Goal: Task Accomplishment & Management: Manage account settings

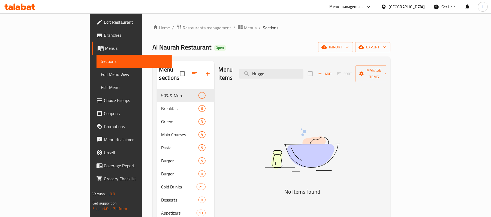
click at [183, 26] on span "Restaurants management" at bounding box center [207, 28] width 48 height 7
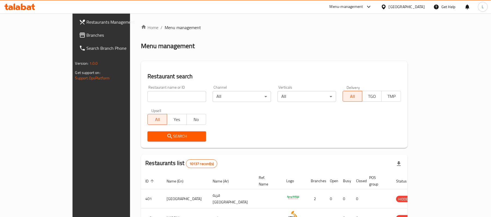
click at [427, 7] on div "[GEOGRAPHIC_DATA]" at bounding box center [402, 6] width 53 height 13
click at [423, 7] on div "[GEOGRAPHIC_DATA]" at bounding box center [407, 7] width 36 height 6
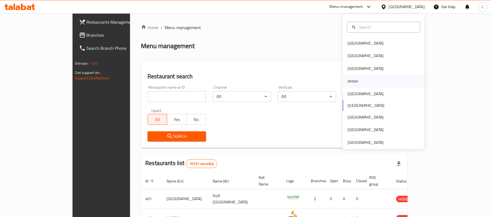
click at [352, 79] on div "Jordan" at bounding box center [352, 81] width 11 height 6
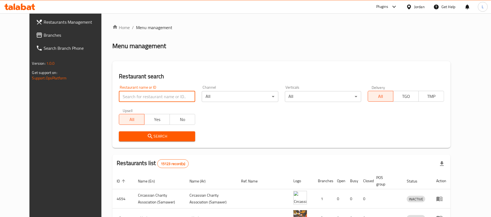
click at [119, 95] on input "search" at bounding box center [157, 96] width 76 height 11
paste input "632284"
type input "632284"
click at [126, 141] on button "Search" at bounding box center [157, 137] width 76 height 10
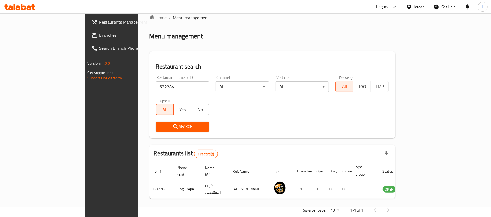
scroll to position [15, 0]
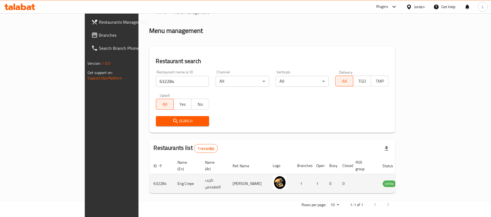
click at [418, 181] on icon "enhanced table" at bounding box center [414, 184] width 7 height 7
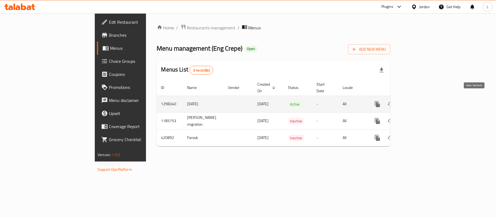
click at [420, 101] on icon "enhanced table" at bounding box center [417, 104] width 7 height 7
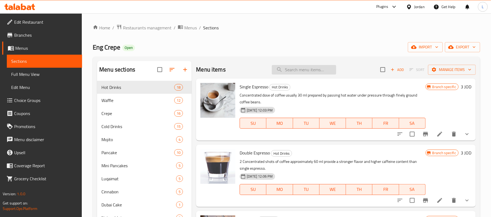
click at [279, 66] on input "search" at bounding box center [304, 70] width 64 height 10
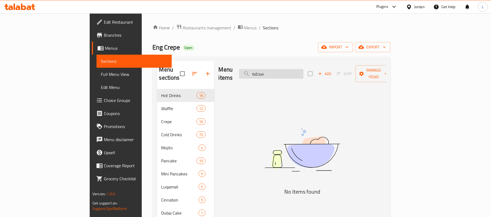
click at [296, 70] on input "سحقه" at bounding box center [271, 74] width 64 height 10
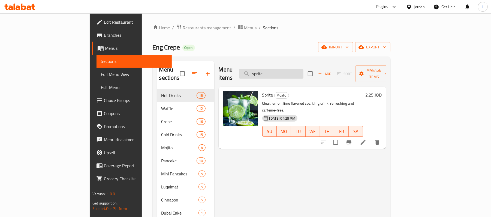
drag, startPoint x: 297, startPoint y: 74, endPoint x: 275, endPoint y: 69, distance: 22.5
click at [275, 69] on input "sprite" at bounding box center [271, 74] width 64 height 10
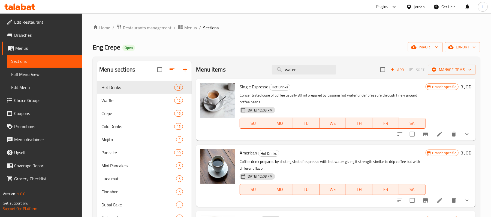
drag, startPoint x: 302, startPoint y: 71, endPoint x: 202, endPoint y: 69, distance: 100.3
click at [203, 69] on div "Menu items water Add Sort Manage items" at bounding box center [336, 70] width 280 height 18
drag, startPoint x: 292, startPoint y: 71, endPoint x: 243, endPoint y: 49, distance: 52.8
click at [254, 70] on div "Menu items red Add Sort Manage items" at bounding box center [336, 70] width 280 height 18
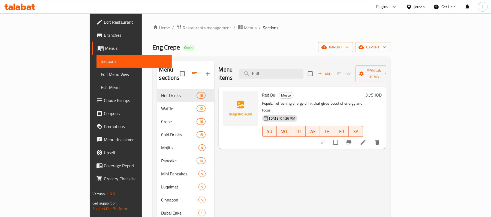
type input "bull"
drag, startPoint x: 296, startPoint y: 73, endPoint x: 265, endPoint y: 68, distance: 30.9
click at [265, 68] on div "Menu items bull Add Sort Manage items" at bounding box center [301, 74] width 167 height 26
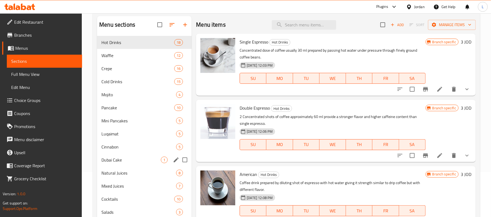
scroll to position [77, 0]
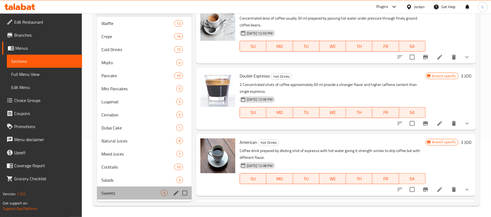
click at [114, 199] on div "Sweets 5" at bounding box center [144, 193] width 95 height 13
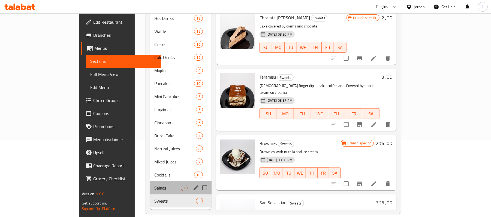
click at [150, 182] on div "Salads 3" at bounding box center [181, 188] width 62 height 13
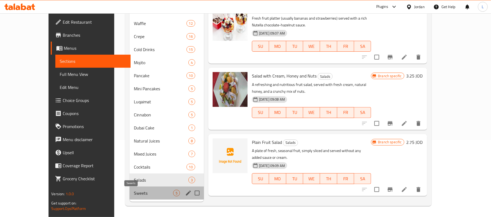
click at [134, 191] on span "Sweets" at bounding box center [153, 193] width 39 height 7
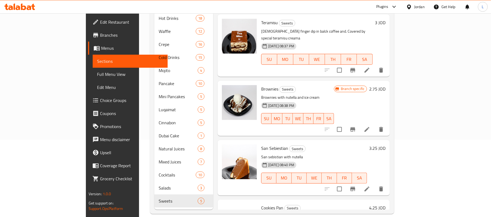
scroll to position [93, 0]
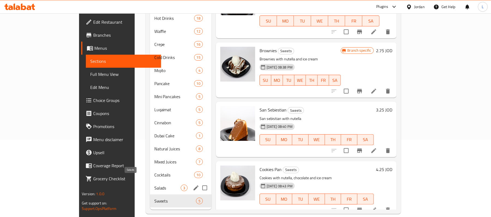
click at [154, 185] on span "Salads" at bounding box center [167, 188] width 26 height 7
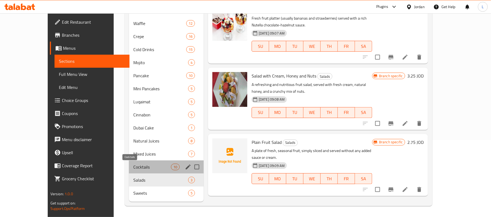
click at [133, 168] on span "Cocktails" at bounding box center [152, 167] width 38 height 7
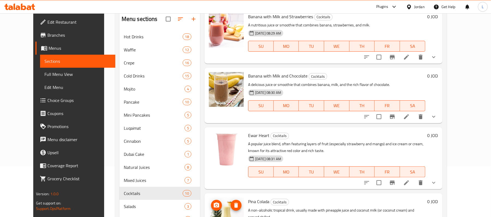
scroll to position [77, 0]
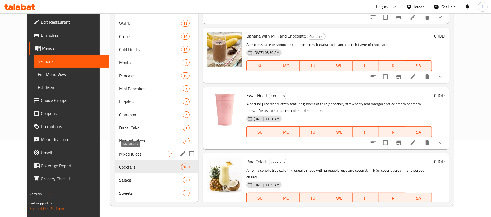
click at [119, 154] on span "Mixed Juices" at bounding box center [143, 154] width 48 height 7
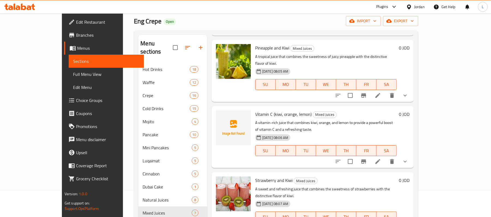
scroll to position [77, 0]
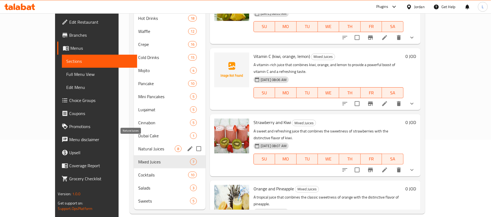
click at [138, 146] on span "Natural Juices" at bounding box center [156, 149] width 37 height 7
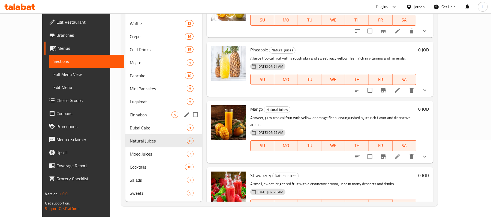
click at [125, 109] on div "Cinnabon 5" at bounding box center [163, 114] width 77 height 13
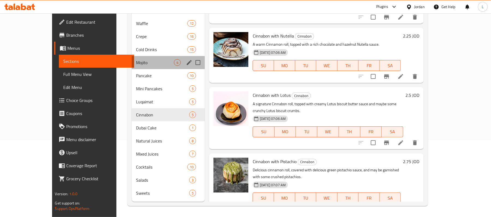
click at [133, 58] on div "Mojito 4" at bounding box center [168, 62] width 73 height 13
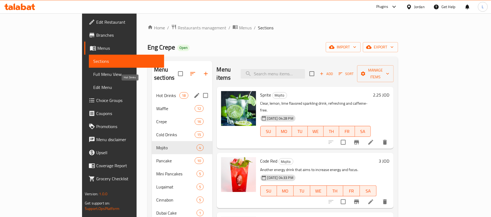
click at [156, 92] on span "Hot Drinks" at bounding box center [167, 95] width 23 height 7
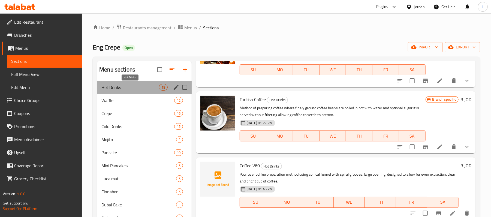
click at [121, 86] on span "Hot Drinks" at bounding box center [129, 87] width 57 height 7
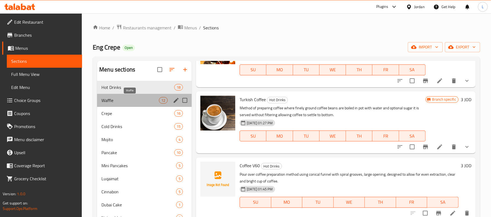
click at [125, 101] on span "Waffle" at bounding box center [129, 100] width 57 height 7
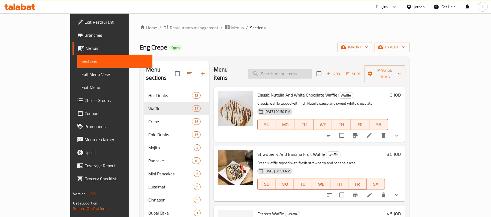
click at [296, 74] on input "search" at bounding box center [280, 74] width 64 height 10
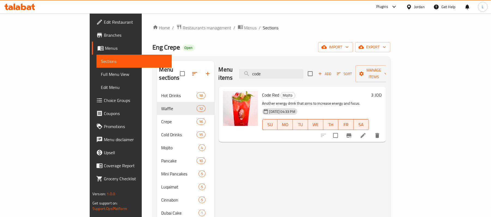
drag, startPoint x: 267, startPoint y: 69, endPoint x: 209, endPoint y: 73, distance: 58.5
click at [218, 73] on div "Menu items code Add Sort Manage items" at bounding box center [301, 74] width 167 height 26
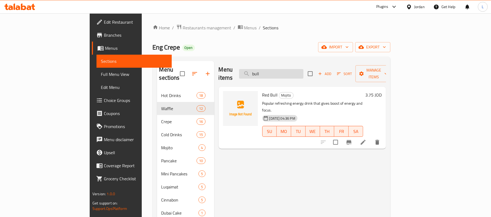
drag, startPoint x: 293, startPoint y: 72, endPoint x: 275, endPoint y: 70, distance: 18.4
click at [275, 70] on input "bull" at bounding box center [271, 74] width 64 height 10
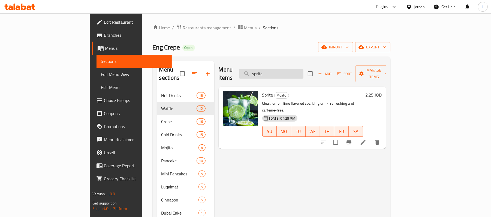
drag, startPoint x: 305, startPoint y: 68, endPoint x: 278, endPoint y: 68, distance: 26.4
click at [278, 69] on input "sprite" at bounding box center [271, 74] width 64 height 10
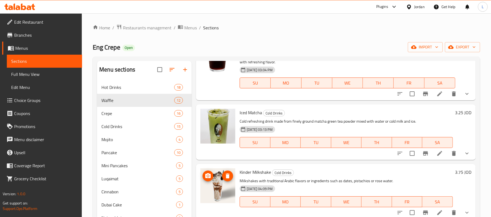
scroll to position [77, 0]
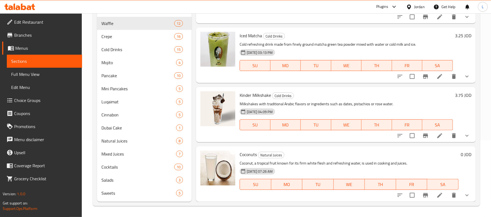
type input "water"
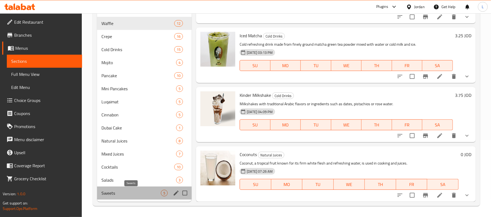
click at [122, 192] on span "Sweets" at bounding box center [130, 193] width 59 height 7
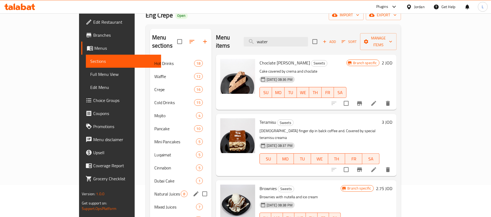
scroll to position [77, 0]
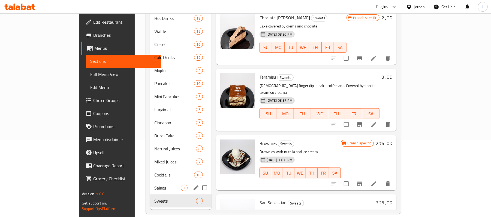
click at [154, 185] on span "Salads" at bounding box center [167, 188] width 26 height 7
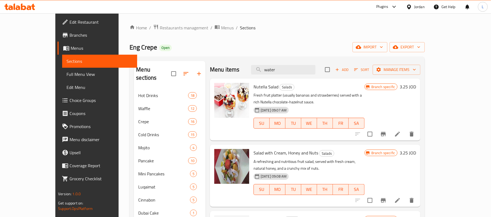
drag, startPoint x: 302, startPoint y: 69, endPoint x: 227, endPoint y: 62, distance: 76.0
click at [227, 62] on div "Menu items water Add Sort Manage items" at bounding box center [315, 70] width 210 height 18
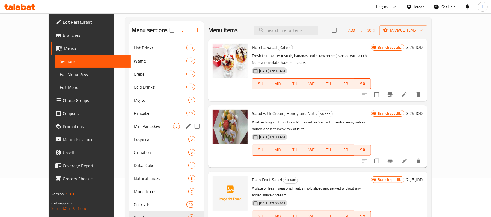
scroll to position [77, 0]
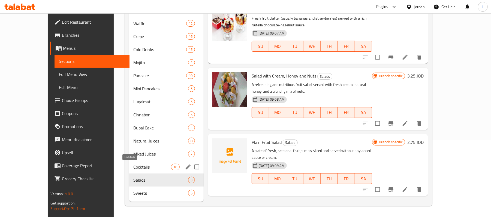
drag, startPoint x: 117, startPoint y: 167, endPoint x: 215, endPoint y: 179, distance: 98.9
click at [133, 169] on span "Cocktails" at bounding box center [152, 167] width 38 height 7
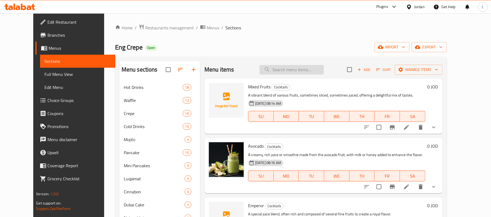
click at [280, 70] on input "search" at bounding box center [291, 70] width 64 height 10
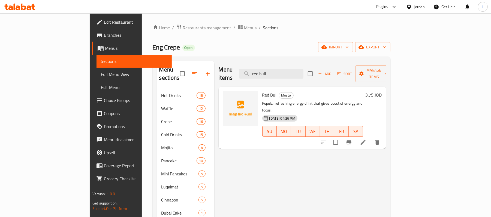
type input "red bull"
click at [262, 91] on span "Red Bull" at bounding box center [270, 95] width 16 height 8
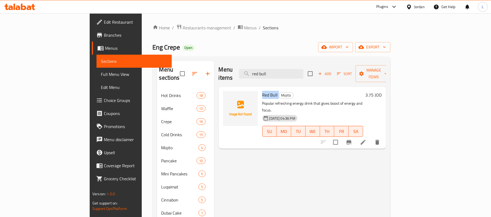
click at [262, 91] on span "Red Bull" at bounding box center [270, 95] width 16 height 8
click at [183, 25] on span "Restaurants management" at bounding box center [207, 28] width 48 height 7
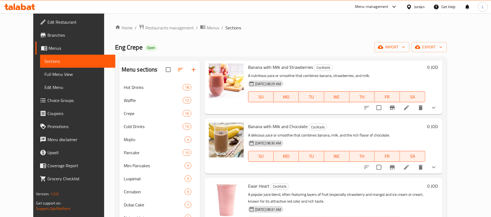
scroll to position [77, 0]
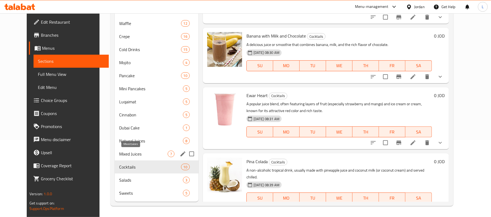
click at [119, 156] on span "Mixed Juices" at bounding box center [143, 154] width 48 height 7
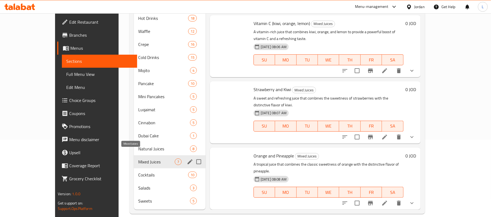
scroll to position [212, 0]
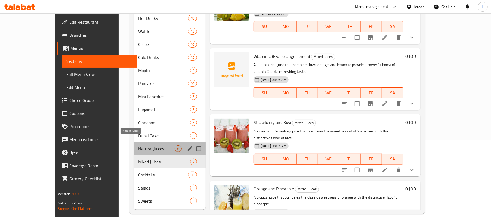
click at [138, 146] on span "Natural Juices" at bounding box center [156, 149] width 37 height 7
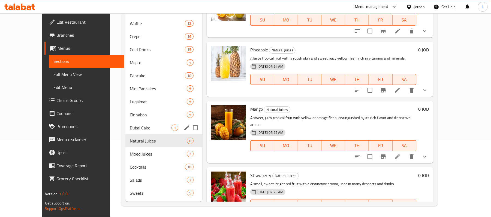
click at [125, 123] on div "Dubai Cake 1" at bounding box center [163, 128] width 77 height 13
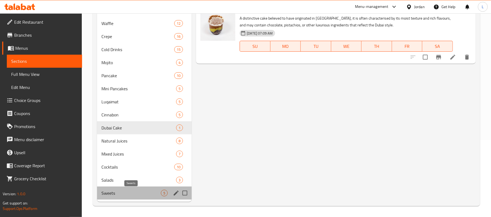
click at [124, 193] on span "Sweets" at bounding box center [130, 193] width 59 height 7
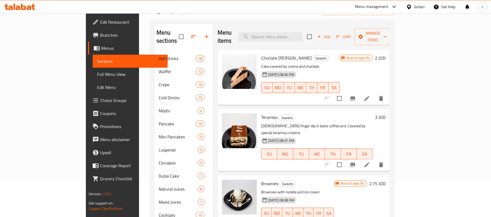
scroll to position [77, 0]
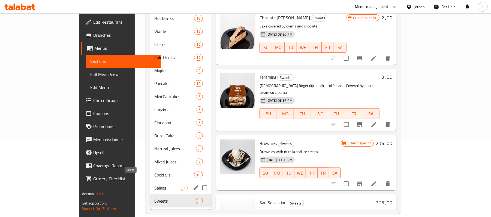
click at [154, 185] on span "Salads" at bounding box center [167, 188] width 26 height 7
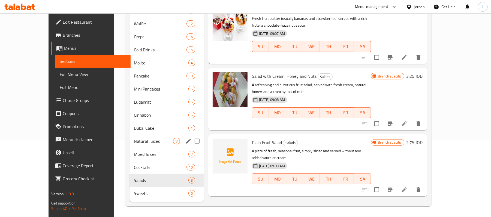
scroll to position [77, 0]
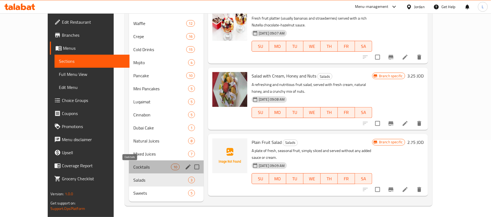
click at [133, 164] on span "Cocktails" at bounding box center [152, 167] width 38 height 7
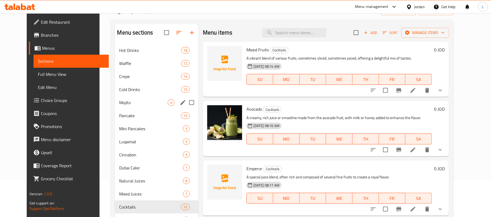
scroll to position [77, 0]
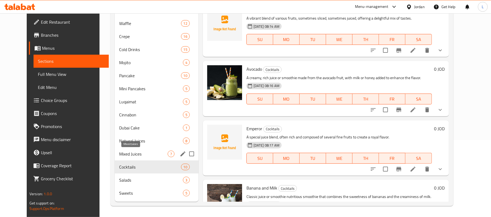
click at [119, 155] on span "Mixed Juices" at bounding box center [143, 154] width 48 height 7
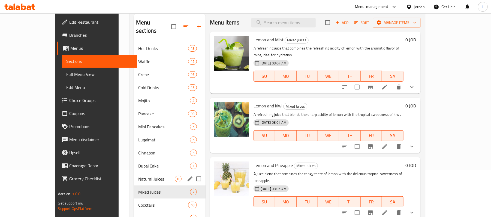
scroll to position [77, 0]
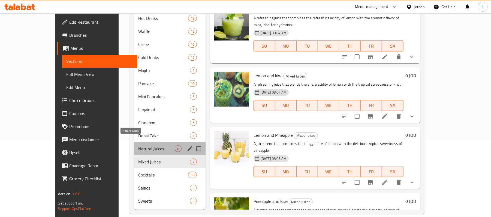
click at [138, 146] on span "Natural Juices" at bounding box center [156, 149] width 37 height 7
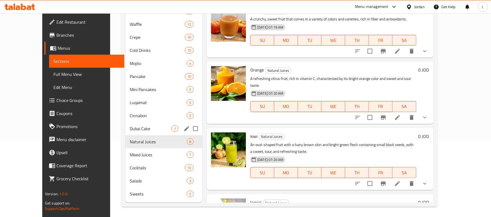
scroll to position [77, 0]
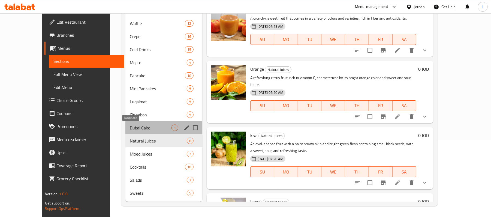
click at [130, 127] on span "Dubai Cake" at bounding box center [151, 128] width 42 height 7
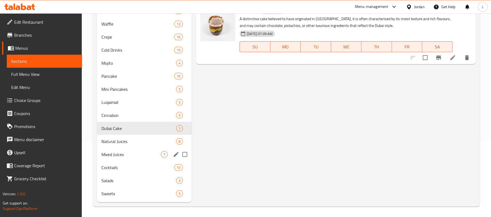
scroll to position [77, 0]
click at [123, 112] on span "Cinnabon" at bounding box center [130, 115] width 59 height 7
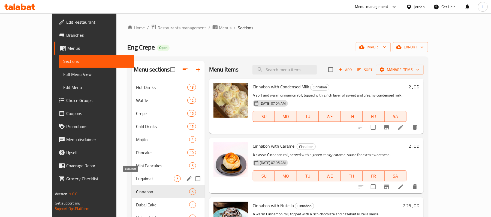
click at [136, 180] on span "Luqaimat" at bounding box center [155, 179] width 38 height 7
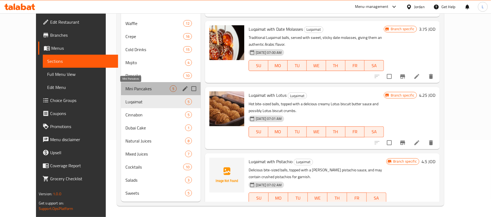
click at [125, 86] on span "Mini Pancakes" at bounding box center [147, 89] width 44 height 7
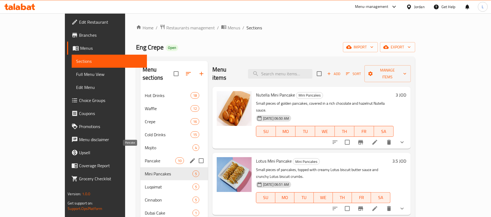
click at [145, 158] on span "Pancake" at bounding box center [160, 161] width 31 height 7
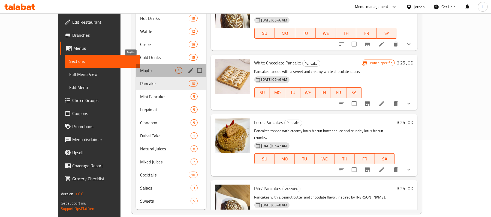
click at [140, 67] on span "Mojito" at bounding box center [157, 70] width 35 height 7
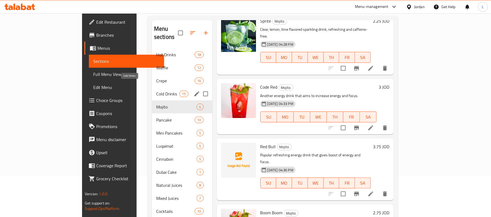
click at [156, 91] on span "Cold Drinks" at bounding box center [167, 94] width 23 height 7
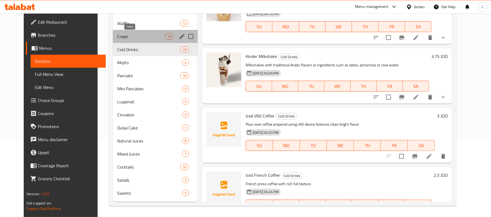
click at [128, 37] on span "Crepe" at bounding box center [141, 36] width 48 height 7
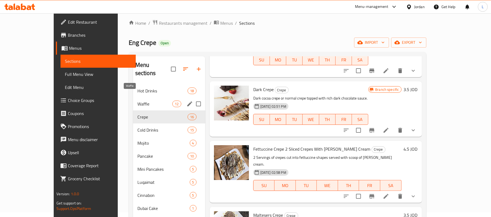
click at [137, 101] on span "Waffle" at bounding box center [154, 104] width 35 height 7
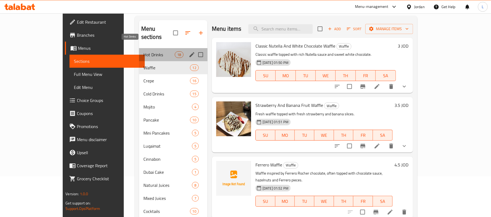
click at [143, 51] on span "Hot Drinks" at bounding box center [158, 54] width 31 height 7
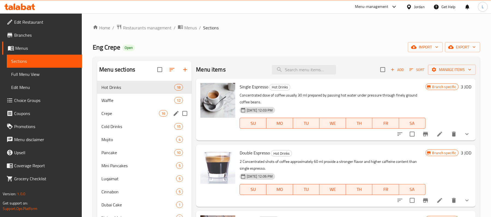
click at [130, 118] on div "Crepe 16" at bounding box center [144, 113] width 95 height 13
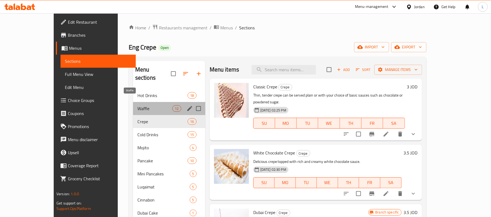
click at [137, 105] on span "Waffle" at bounding box center [154, 108] width 35 height 7
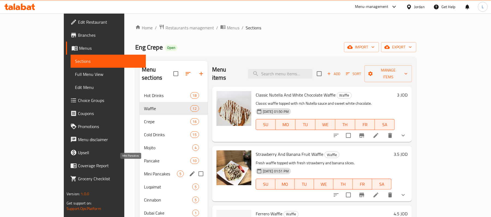
click at [144, 171] on span "Mini Pancakes" at bounding box center [160, 174] width 33 height 7
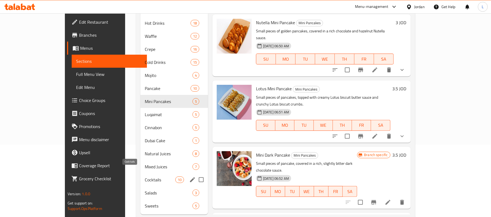
scroll to position [77, 0]
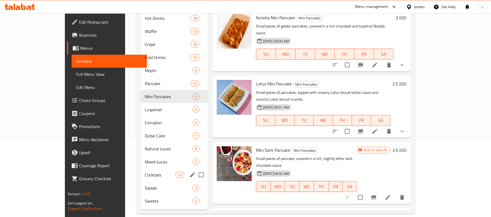
click at [140, 169] on div "Cocktails 10" at bounding box center [174, 175] width 68 height 13
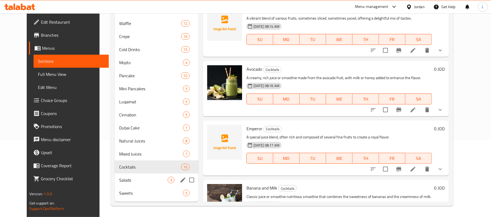
click at [135, 177] on div "Salads 3" at bounding box center [156, 180] width 83 height 13
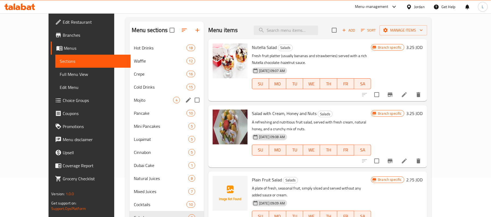
scroll to position [77, 0]
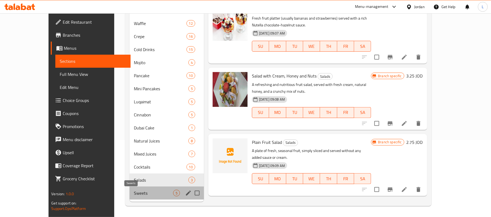
click at [134, 195] on span "Sweets" at bounding box center [153, 193] width 39 height 7
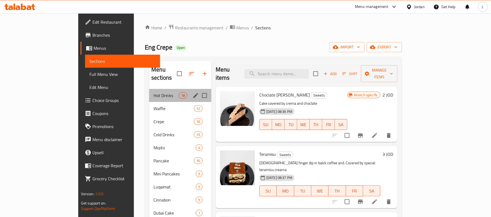
click at [149, 92] on div "Hot Drinks 18" at bounding box center [180, 95] width 62 height 13
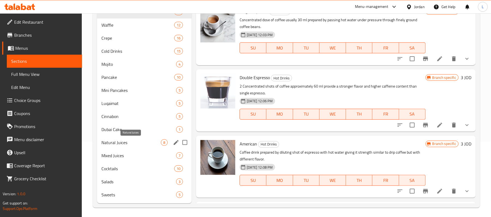
scroll to position [77, 0]
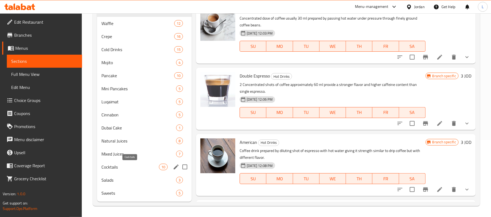
click at [137, 169] on span "Cocktails" at bounding box center [129, 167] width 57 height 7
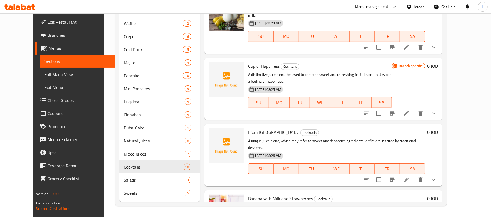
scroll to position [179, 0]
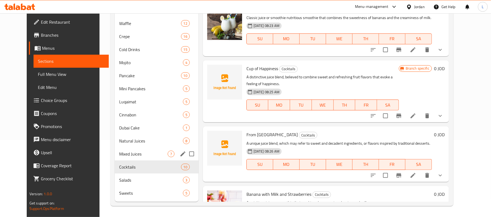
click at [115, 159] on div "Mixed Juices 7" at bounding box center [156, 154] width 83 height 13
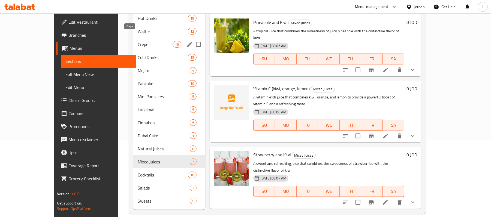
click at [138, 41] on span "Crepe" at bounding box center [155, 44] width 35 height 7
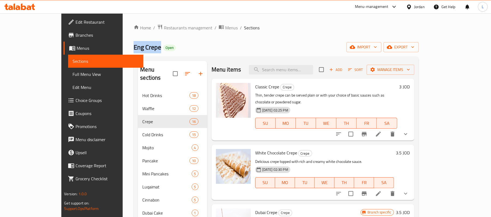
drag, startPoint x: 119, startPoint y: 49, endPoint x: 93, endPoint y: 44, distance: 26.1
click at [133, 44] on span "Eng Crepe" at bounding box center [147, 47] width 28 height 12
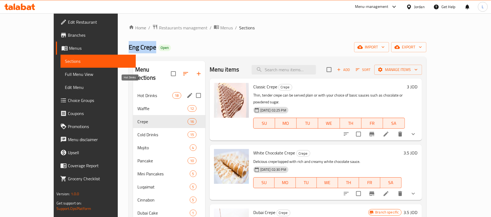
click at [137, 92] on span "Hot Drinks" at bounding box center [154, 95] width 35 height 7
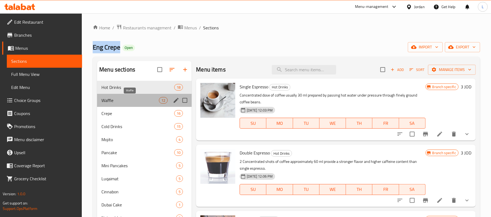
click at [119, 100] on span "Waffle" at bounding box center [129, 100] width 57 height 7
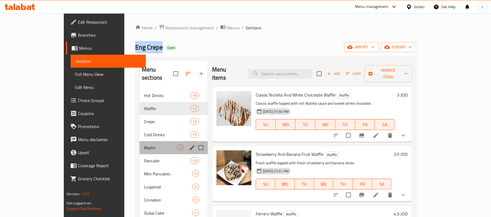
click at [139, 141] on div "Mojito 4" at bounding box center [173, 147] width 68 height 13
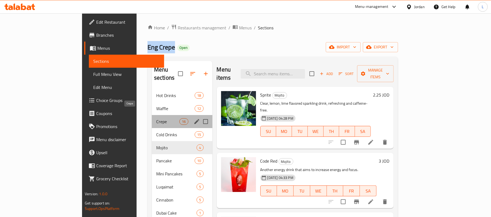
click at [156, 119] on span "Crepe" at bounding box center [167, 122] width 23 height 7
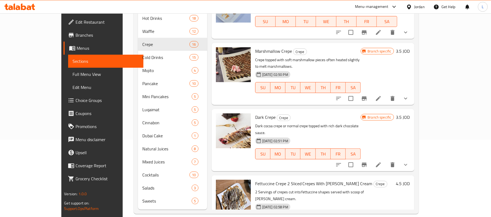
scroll to position [748, 0]
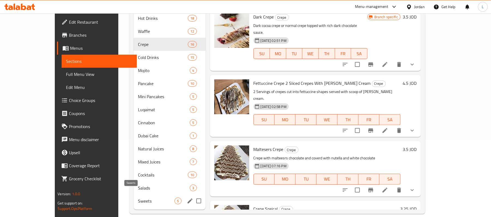
click at [138, 198] on span "Sweets" at bounding box center [156, 201] width 37 height 7
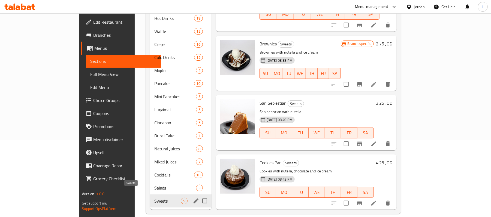
scroll to position [93, 0]
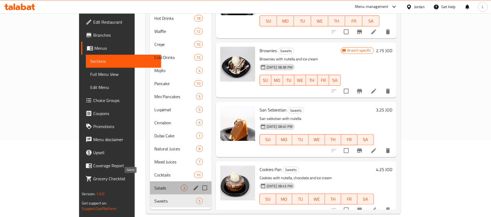
click at [154, 185] on span "Salads" at bounding box center [167, 188] width 26 height 7
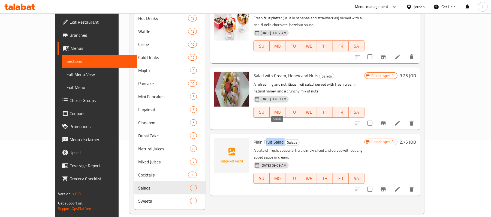
drag, startPoint x: 251, startPoint y: 128, endPoint x: 271, endPoint y: 129, distance: 19.6
click at [271, 138] on h6 "Plain Fruit Salad Salads" at bounding box center [308, 142] width 111 height 8
copy h6 "ruit Salad"
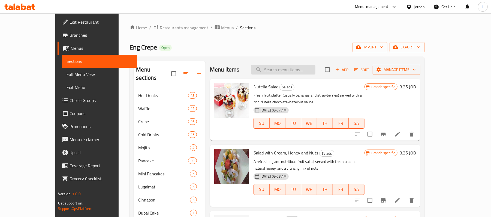
click at [288, 68] on input "search" at bounding box center [283, 70] width 64 height 10
paste input "ruit Salad"
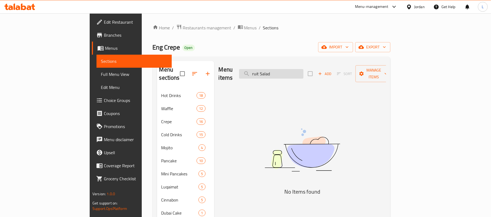
type input "ruit Salad"
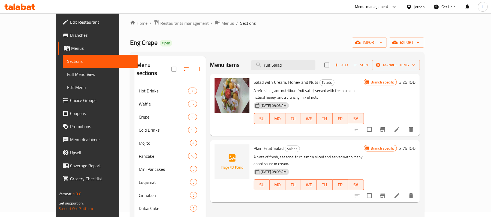
scroll to position [36, 0]
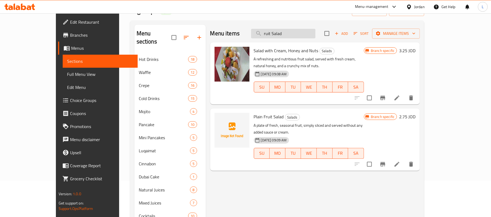
click at [294, 36] on input "ruit Salad" at bounding box center [283, 34] width 64 height 10
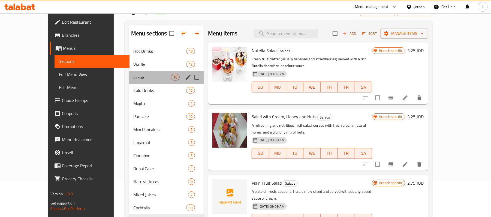
click at [129, 74] on div "Crepe 16" at bounding box center [166, 77] width 75 height 13
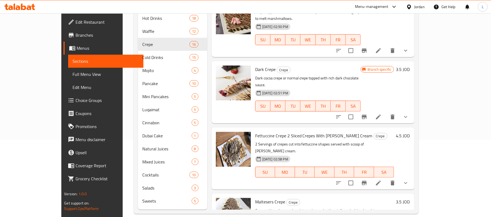
scroll to position [748, 0]
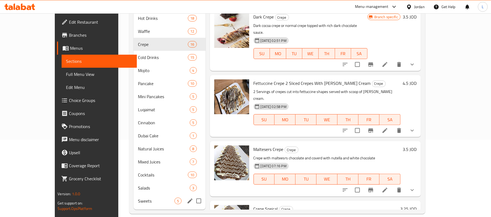
click at [133, 195] on div "Sweets 5" at bounding box center [169, 201] width 72 height 13
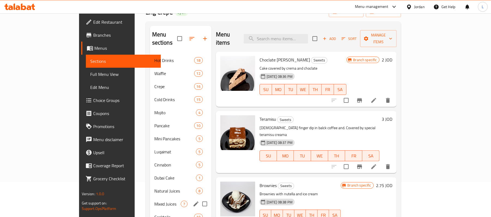
scroll to position [77, 0]
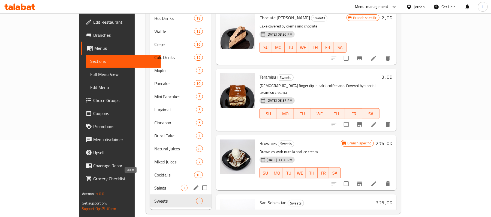
click at [154, 185] on span "Salads" at bounding box center [167, 188] width 26 height 7
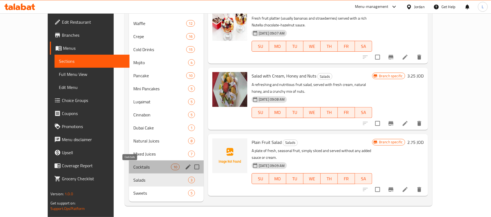
click at [133, 168] on span "Cocktails" at bounding box center [152, 167] width 38 height 7
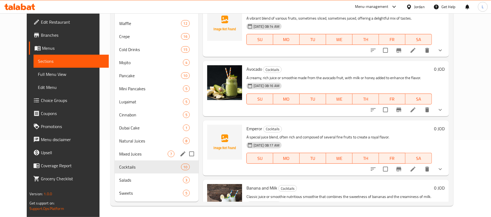
click at [124, 159] on div "Mixed Juices 7" at bounding box center [156, 154] width 83 height 13
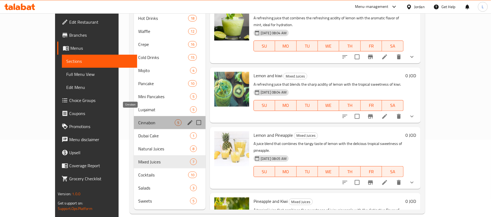
click at [138, 120] on span "Cinnabon" at bounding box center [156, 123] width 37 height 7
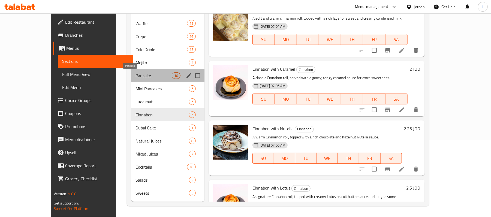
click at [135, 72] on span "Pancake" at bounding box center [153, 75] width 36 height 7
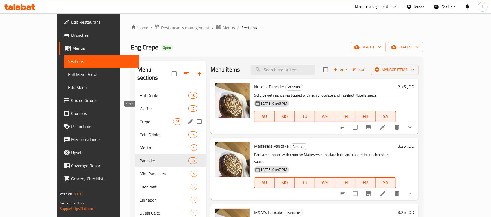
click at [145, 119] on span "Crepe" at bounding box center [156, 122] width 34 height 7
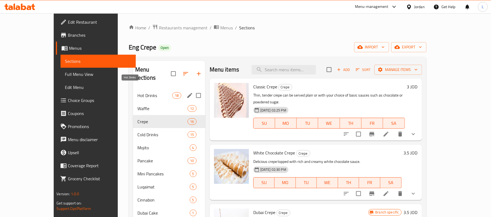
click at [142, 92] on span "Hot Drinks" at bounding box center [154, 95] width 35 height 7
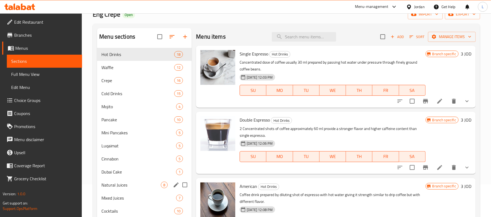
scroll to position [77, 0]
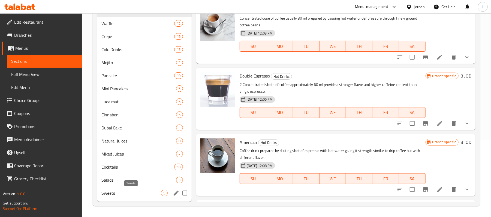
click at [111, 194] on span "Sweets" at bounding box center [130, 193] width 59 height 7
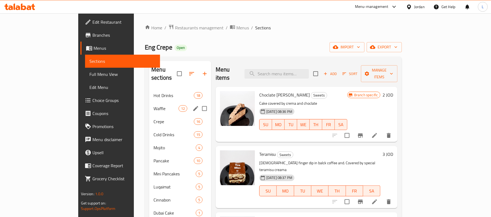
click at [149, 105] on div "Waffle 12" at bounding box center [180, 108] width 62 height 13
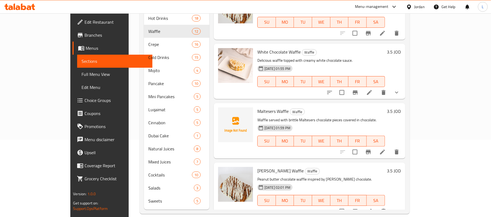
scroll to position [218, 0]
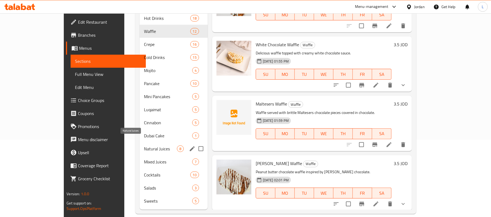
click at [144, 146] on span "Natural Juices" at bounding box center [160, 149] width 33 height 7
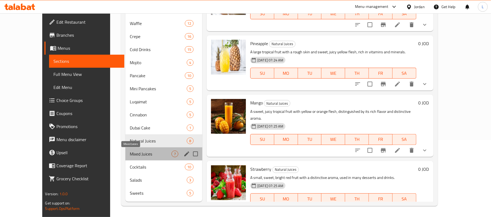
click at [130, 156] on span "Mixed Juices" at bounding box center [151, 154] width 42 height 7
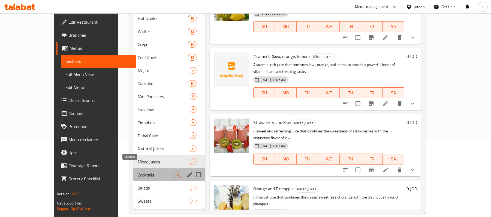
click at [147, 172] on span "Cocktails" at bounding box center [155, 175] width 35 height 7
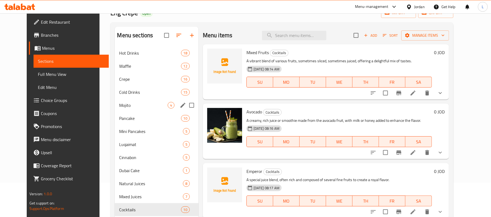
scroll to position [77, 0]
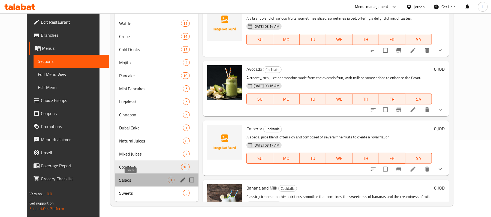
click at [120, 182] on span "Salads" at bounding box center [143, 180] width 48 height 7
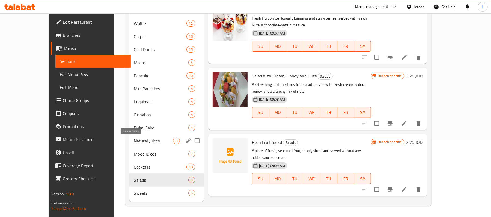
click at [134, 138] on span "Natural Juices" at bounding box center [153, 141] width 39 height 7
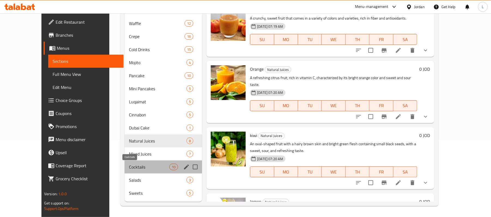
click at [142, 169] on span "Cocktails" at bounding box center [149, 167] width 40 height 7
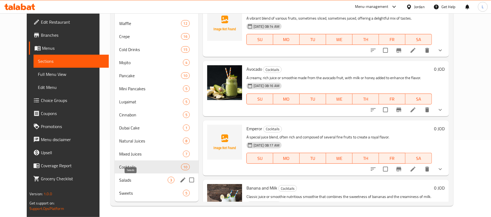
click at [143, 178] on span "Salads" at bounding box center [143, 180] width 48 height 7
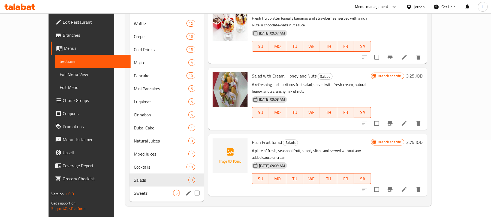
click at [143, 190] on div "Sweets 5" at bounding box center [166, 193] width 74 height 13
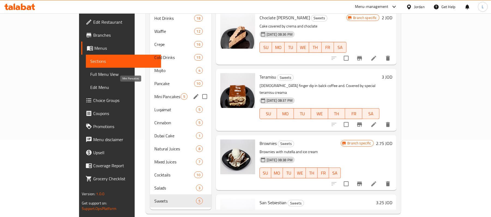
click at [154, 93] on span "Mini Pancakes" at bounding box center [167, 96] width 26 height 7
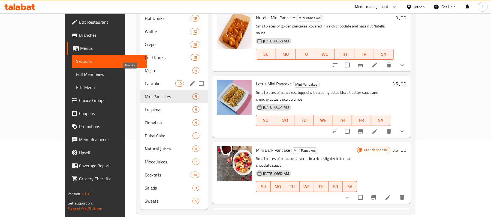
click at [145, 80] on span "Pancake" at bounding box center [160, 83] width 31 height 7
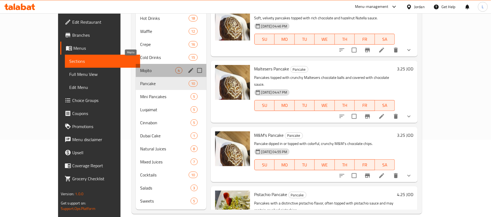
click at [140, 67] on span "Mojito" at bounding box center [157, 70] width 35 height 7
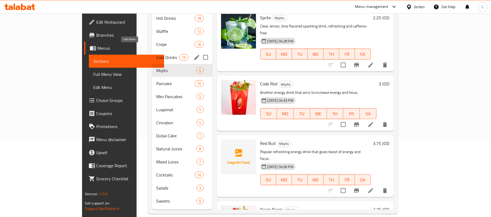
click at [156, 54] on span "Cold Drinks" at bounding box center [167, 57] width 23 height 7
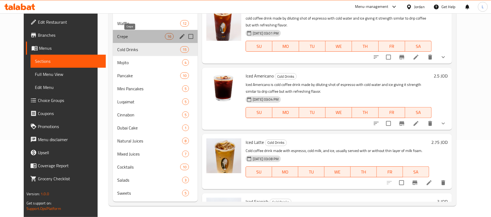
click at [117, 36] on span "Crepe" at bounding box center [141, 36] width 48 height 7
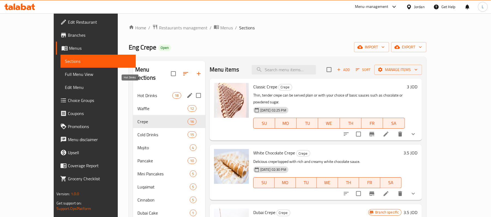
click at [137, 92] on span "Hot Drinks" at bounding box center [154, 95] width 35 height 7
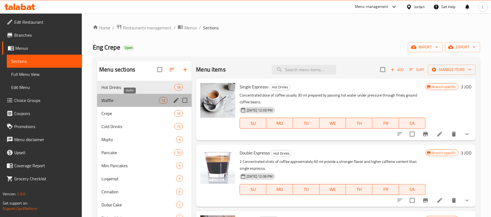
click at [120, 100] on span "Waffle" at bounding box center [129, 100] width 57 height 7
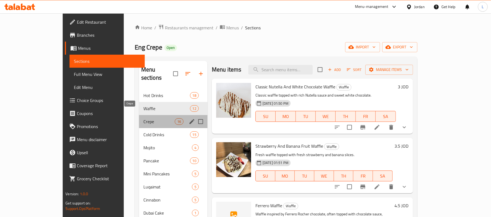
click at [143, 119] on span "Crepe" at bounding box center [158, 122] width 31 height 7
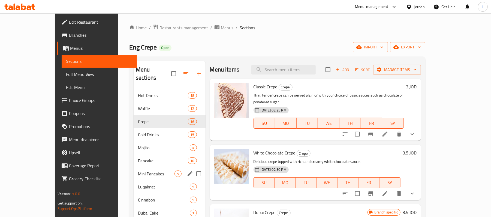
click at [133, 168] on div "Mini Pancakes 5" at bounding box center [169, 174] width 72 height 13
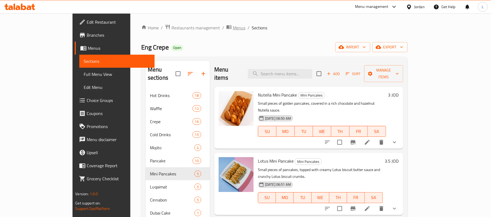
click at [233, 27] on span "Menus" at bounding box center [239, 28] width 13 height 7
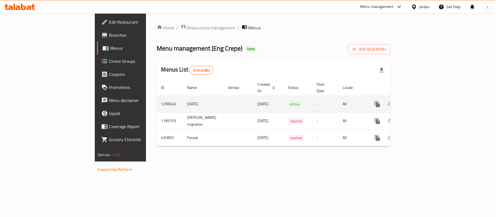
click at [157, 99] on td "1298340" at bounding box center [170, 104] width 26 height 17
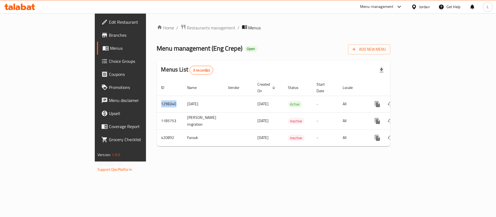
copy td "1298340"
